Goal: Navigation & Orientation: Go to known website

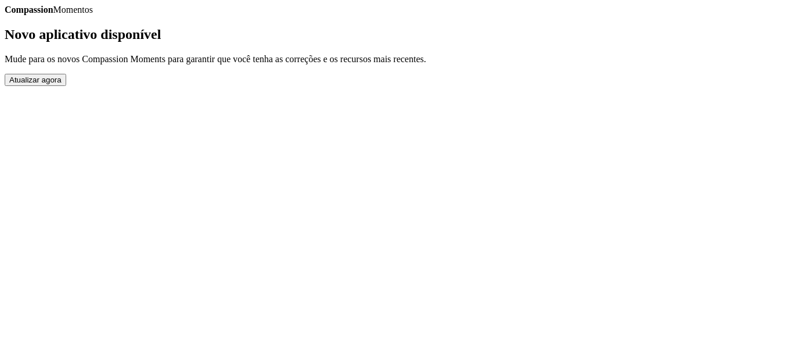
click at [66, 86] on button "Atualizar agora" at bounding box center [36, 80] width 62 height 12
